Goal: Task Accomplishment & Management: Use online tool/utility

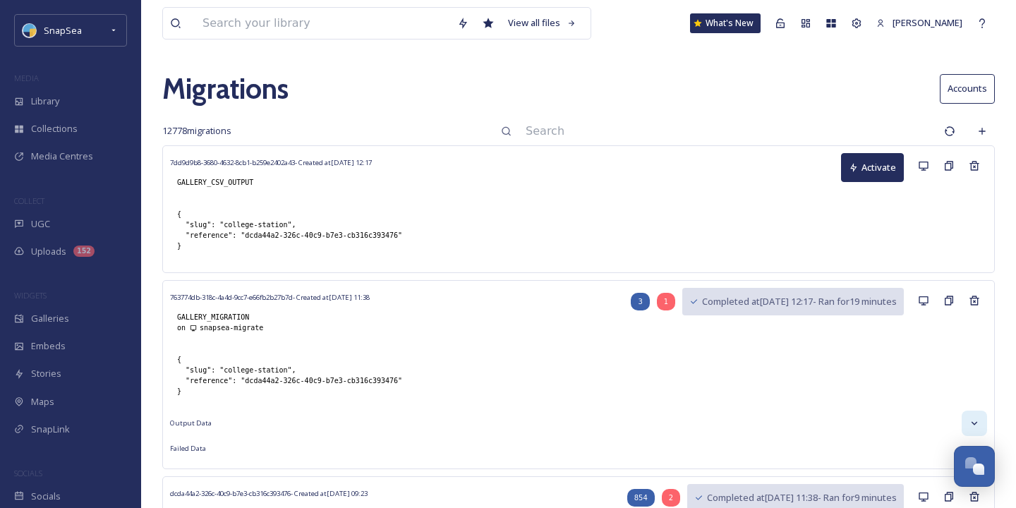
click at [969, 414] on div at bounding box center [974, 423] width 25 height 25
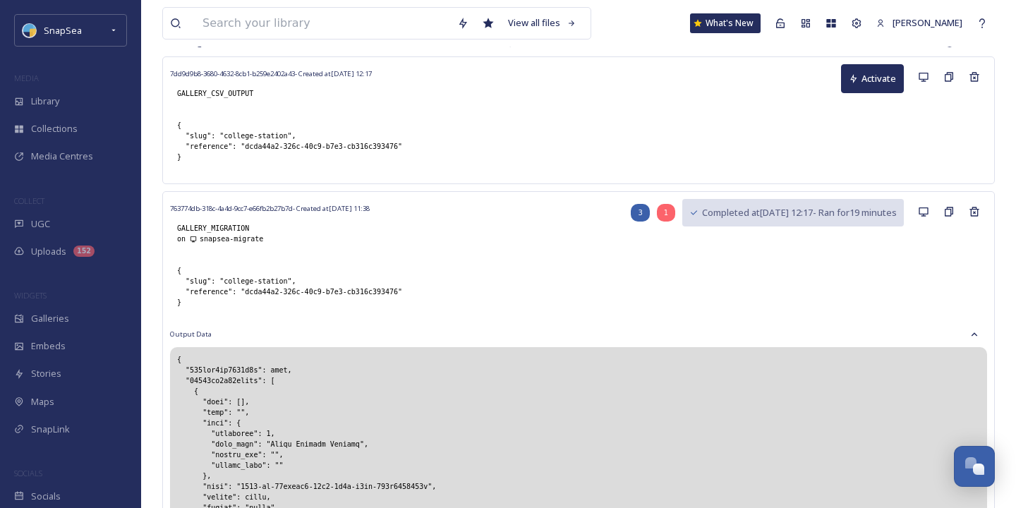
scroll to position [284, 0]
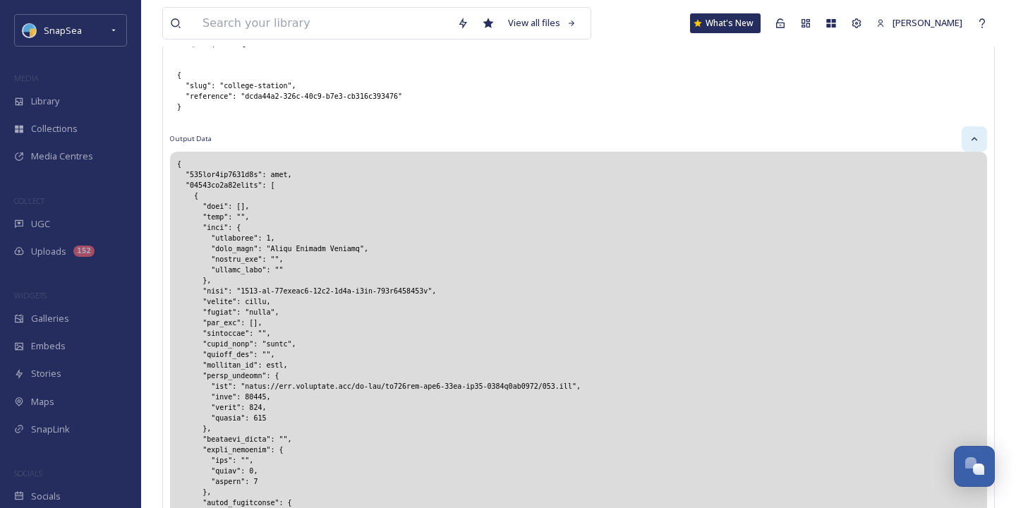
click at [982, 131] on div at bounding box center [974, 138] width 25 height 25
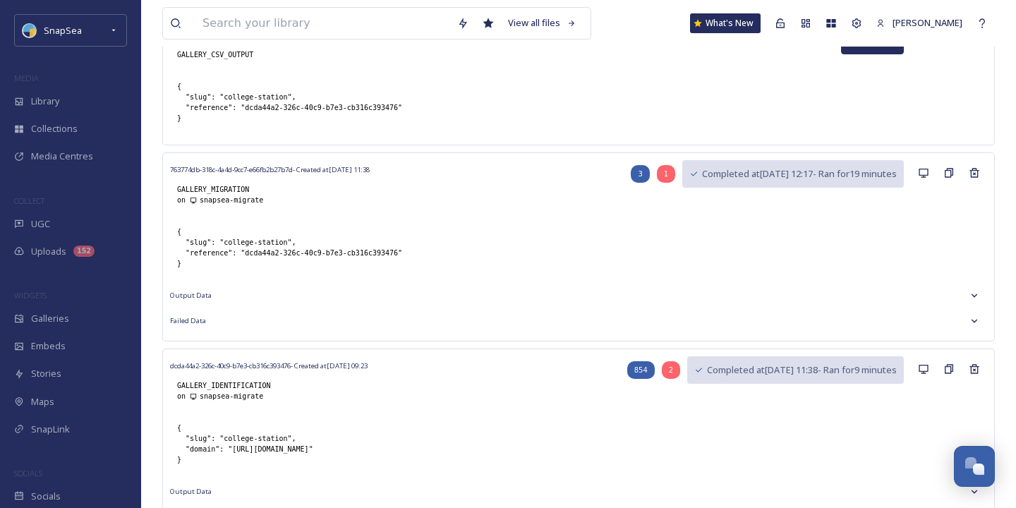
scroll to position [0, 0]
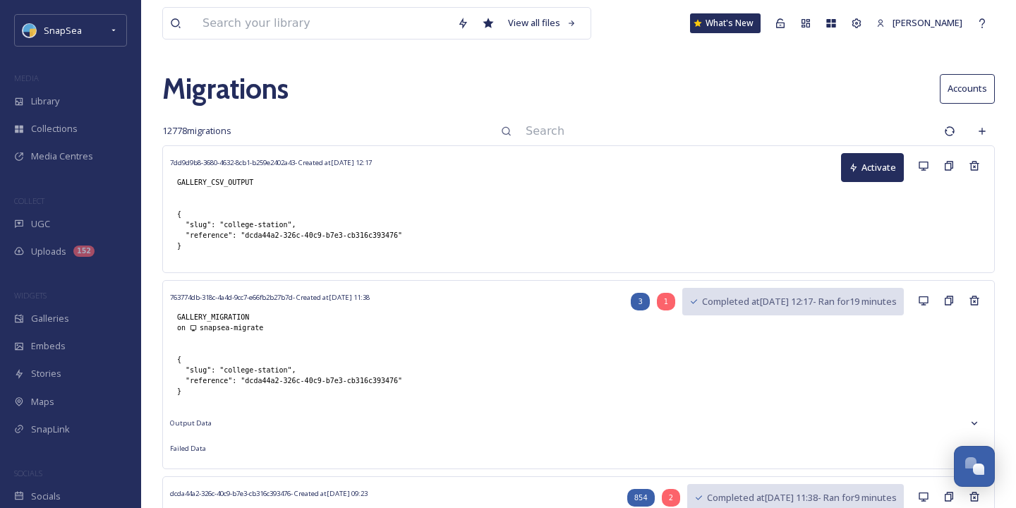
click at [748, 138] on input at bounding box center [728, 131] width 418 height 31
type input "college"
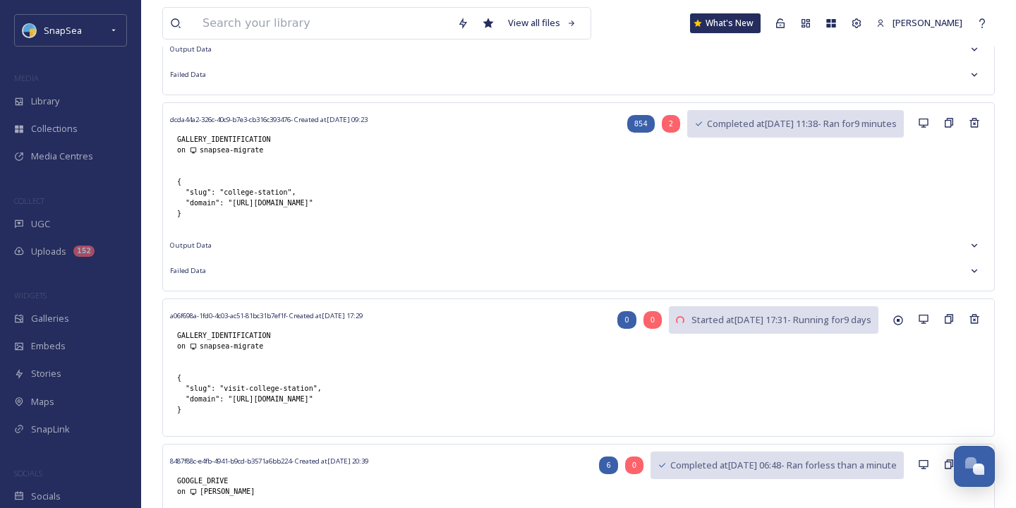
scroll to position [384, 0]
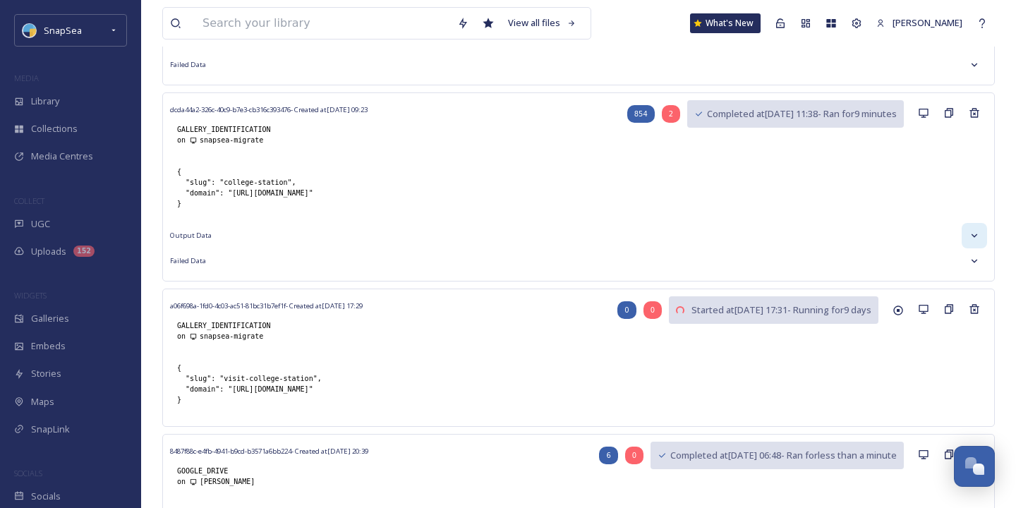
click at [980, 231] on div at bounding box center [974, 235] width 25 height 25
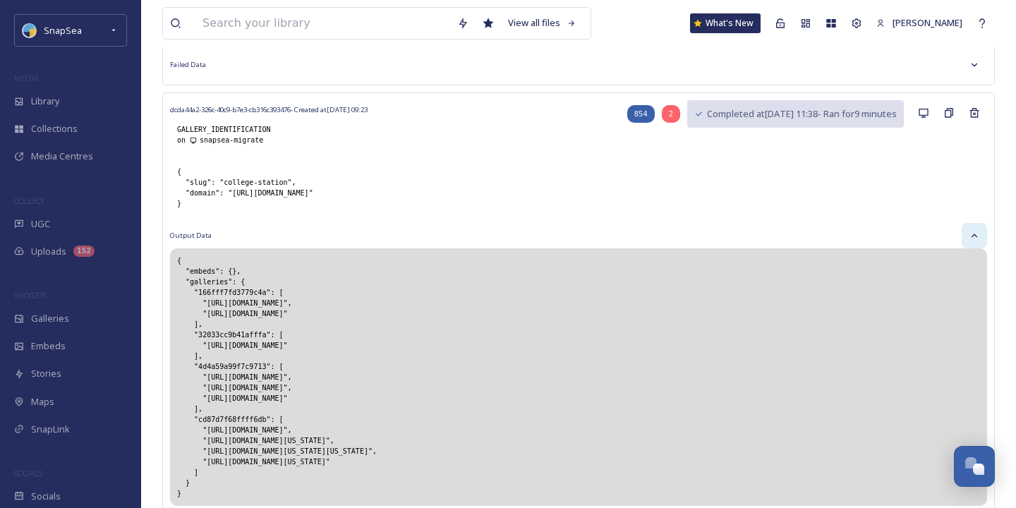
click at [980, 231] on div at bounding box center [974, 235] width 25 height 25
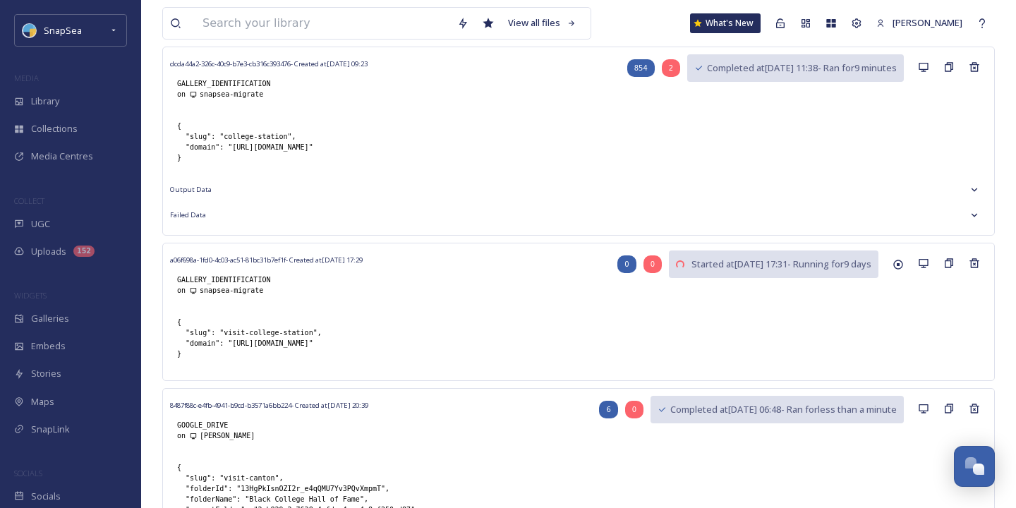
scroll to position [432, 0]
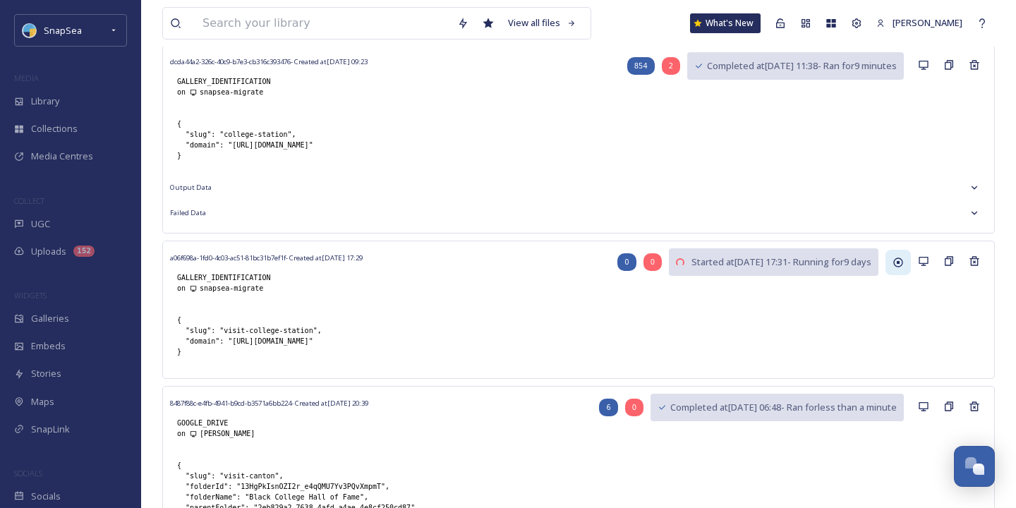
click at [893, 272] on div at bounding box center [898, 262] width 25 height 25
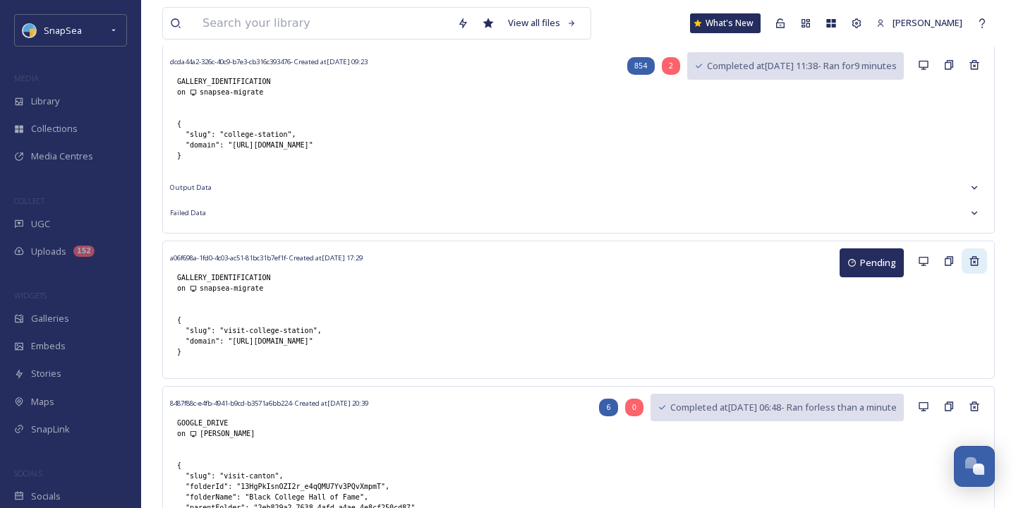
click at [972, 265] on icon at bounding box center [974, 260] width 11 height 11
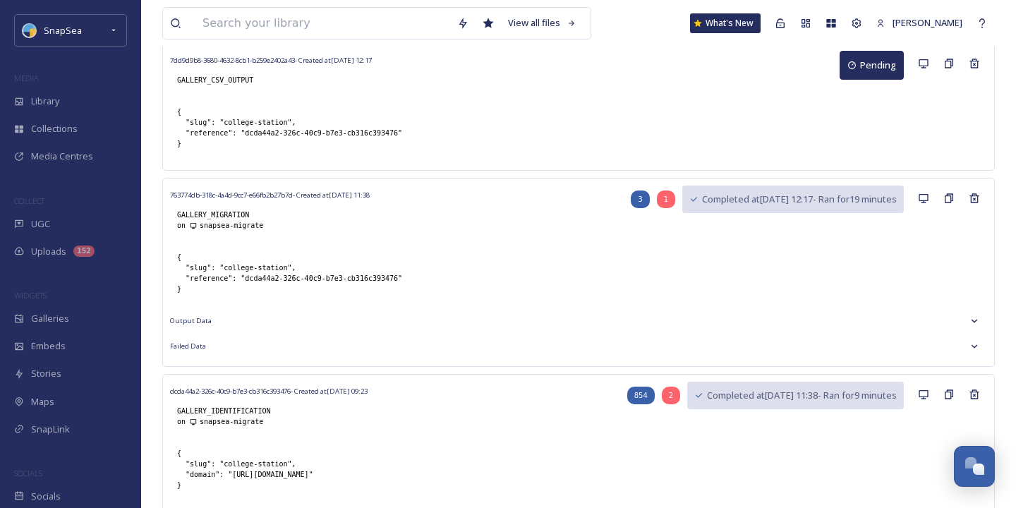
scroll to position [0, 0]
